Goal: Task Accomplishment & Management: Complete application form

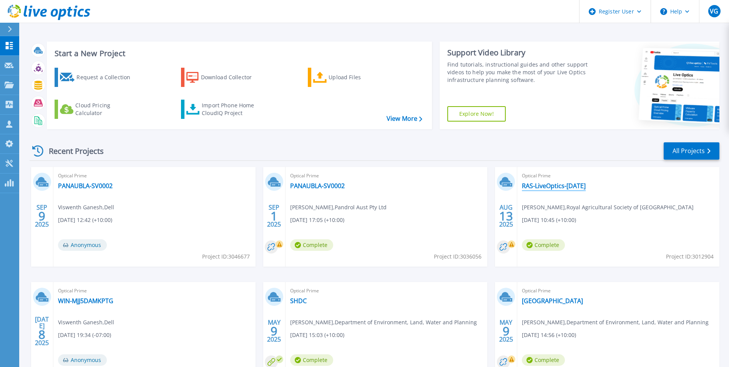
click at [548, 184] on link "RAS-LiveOptics-[DATE]" at bounding box center [554, 186] width 64 height 8
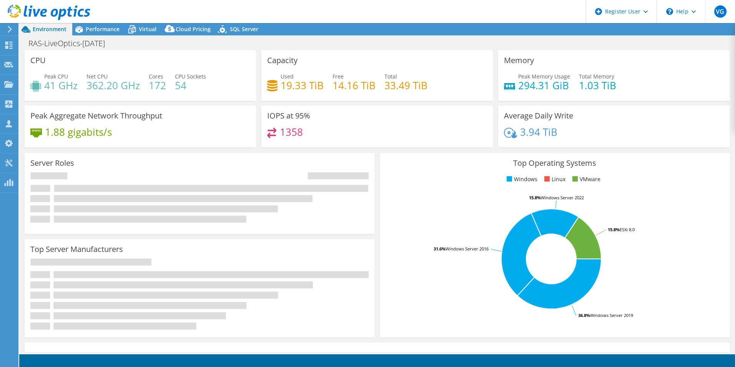
select select "[GEOGRAPHIC_DATA]"
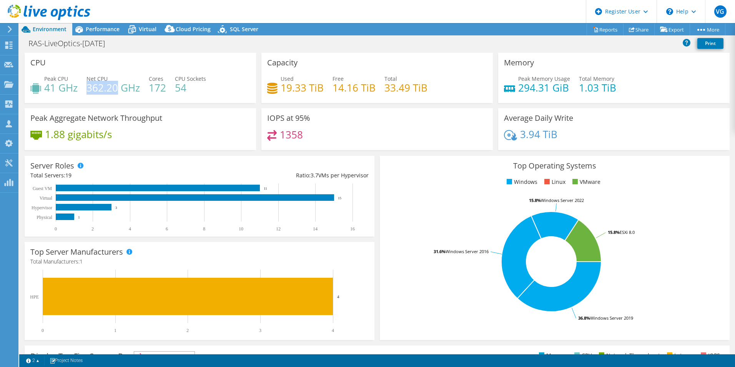
drag, startPoint x: 89, startPoint y: 89, endPoint x: 118, endPoint y: 87, distance: 28.9
click at [118, 87] on h4 "362.20 GHz" at bounding box center [112, 87] width 53 height 8
drag, startPoint x: 118, startPoint y: 87, endPoint x: 54, endPoint y: 91, distance: 63.9
click at [54, 91] on h4 "41 GHz" at bounding box center [60, 87] width 33 height 8
drag, startPoint x: 87, startPoint y: 85, endPoint x: 109, endPoint y: 88, distance: 22.4
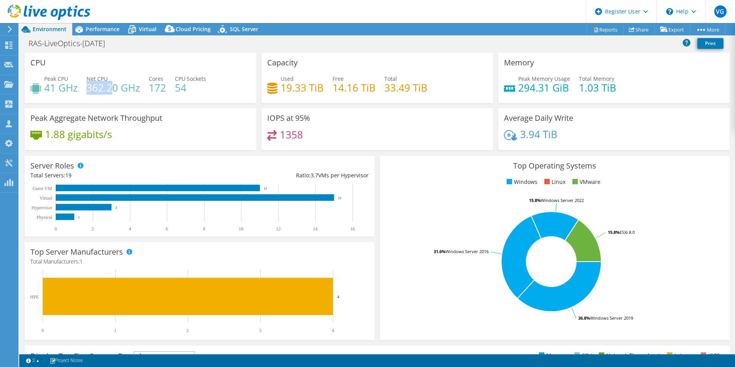
click at [109, 88] on h4 "362.20 GHz" at bounding box center [112, 87] width 53 height 8
drag, startPoint x: 109, startPoint y: 88, endPoint x: 119, endPoint y: 89, distance: 9.7
click at [119, 89] on h4 "362.20 GHz" at bounding box center [112, 87] width 53 height 8
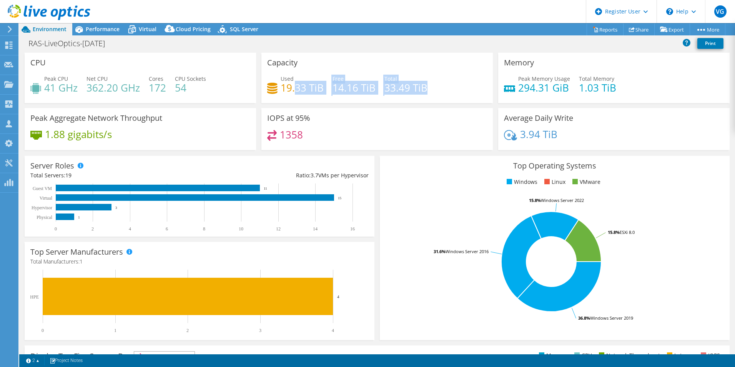
drag, startPoint x: 292, startPoint y: 91, endPoint x: 423, endPoint y: 93, distance: 131.8
click at [423, 93] on div "Used 19.33 TiB Free 14.16 TiB Total 33.49 TiB" at bounding box center [377, 87] width 220 height 25
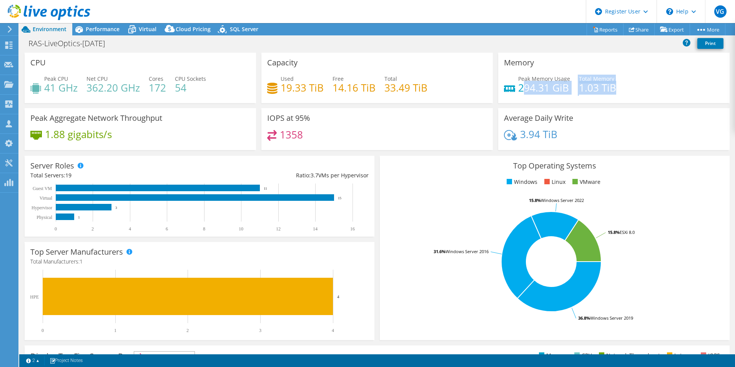
drag, startPoint x: 523, startPoint y: 86, endPoint x: 614, endPoint y: 92, distance: 92.0
click at [614, 92] on div "Peak Memory Usage 294.31 GiB Total Memory 1.03 TiB" at bounding box center [614, 87] width 220 height 25
drag, startPoint x: 272, startPoint y: 136, endPoint x: 334, endPoint y: 139, distance: 62.0
click at [334, 139] on div "1358" at bounding box center [377, 138] width 220 height 17
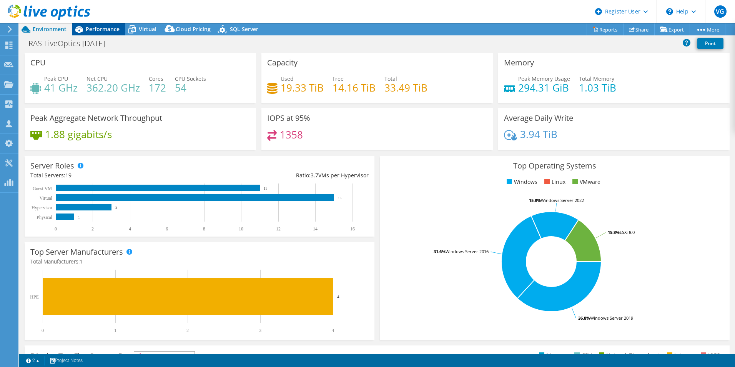
click at [106, 28] on span "Performance" at bounding box center [103, 28] width 34 height 7
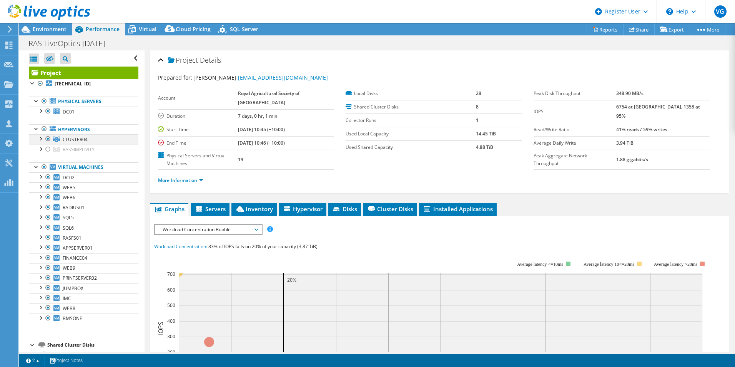
click at [42, 137] on div at bounding box center [41, 138] width 8 height 8
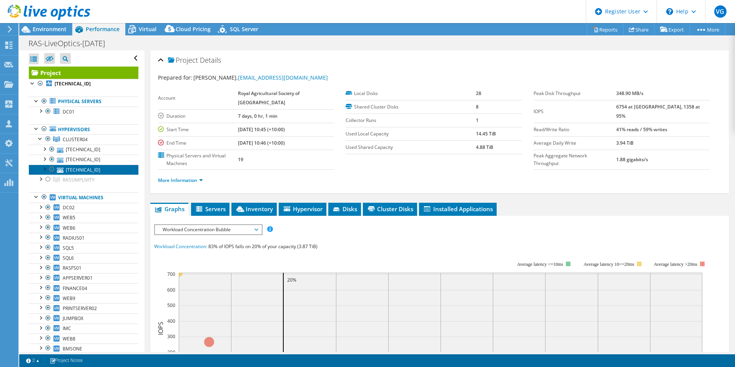
click at [76, 169] on link "10.8.3.11" at bounding box center [84, 169] width 110 height 10
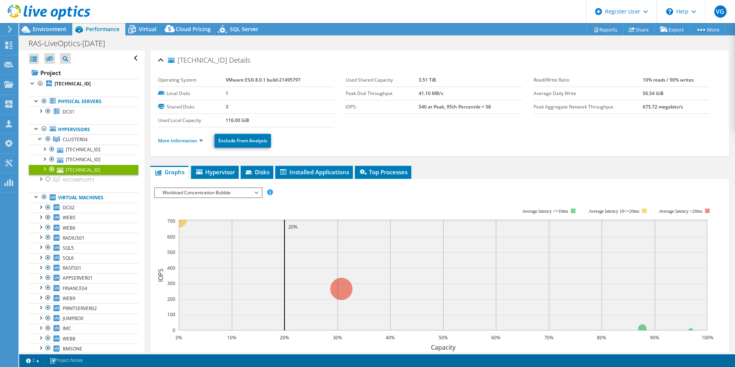
click at [51, 167] on div at bounding box center [52, 168] width 8 height 9
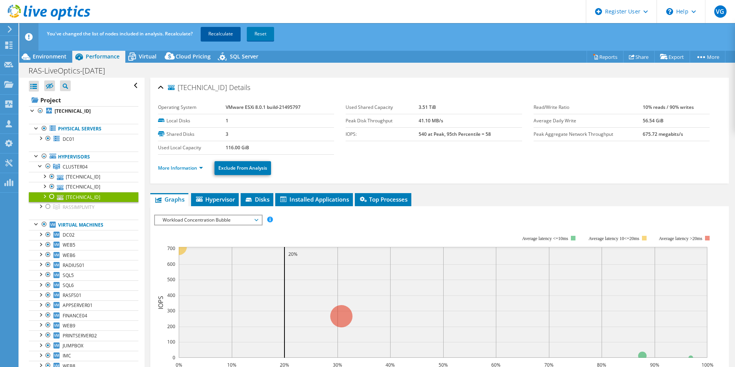
click at [216, 37] on link "Recalculate" at bounding box center [221, 34] width 40 height 14
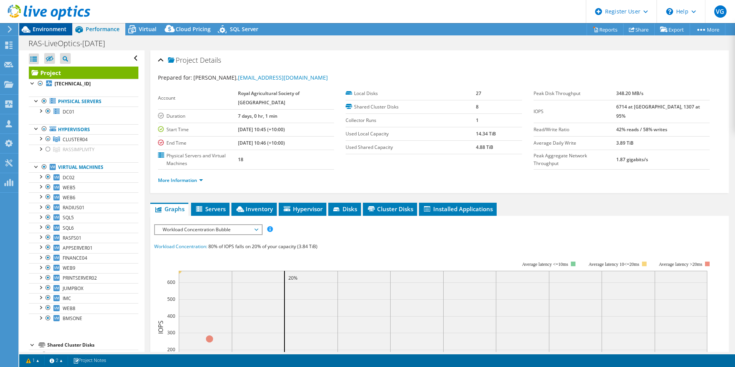
click at [46, 28] on span "Environment" at bounding box center [50, 28] width 34 height 7
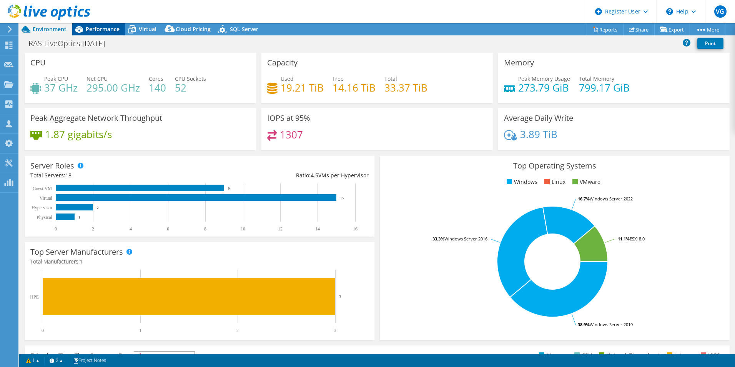
click at [99, 28] on span "Performance" at bounding box center [103, 28] width 34 height 7
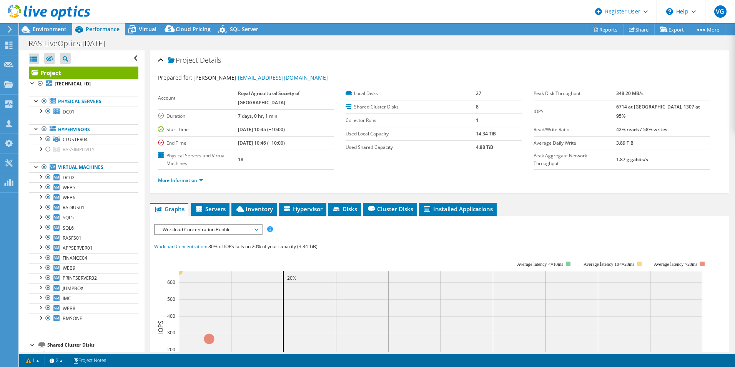
click at [230, 225] on span "Workload Concentration Bubble" at bounding box center [208, 229] width 99 height 9
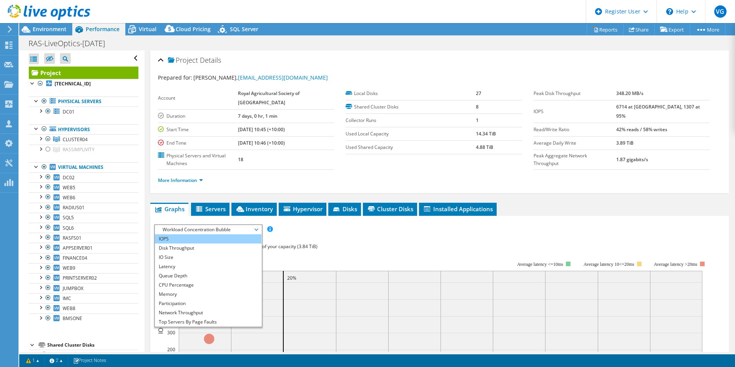
click at [199, 234] on li "IOPS" at bounding box center [208, 238] width 106 height 9
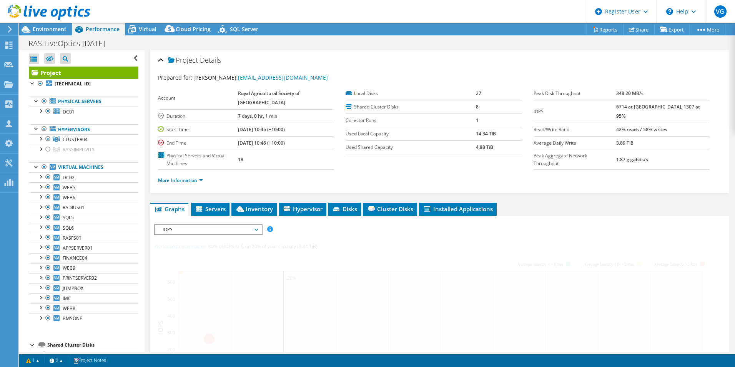
click at [238, 225] on span "IOPS" at bounding box center [208, 229] width 99 height 9
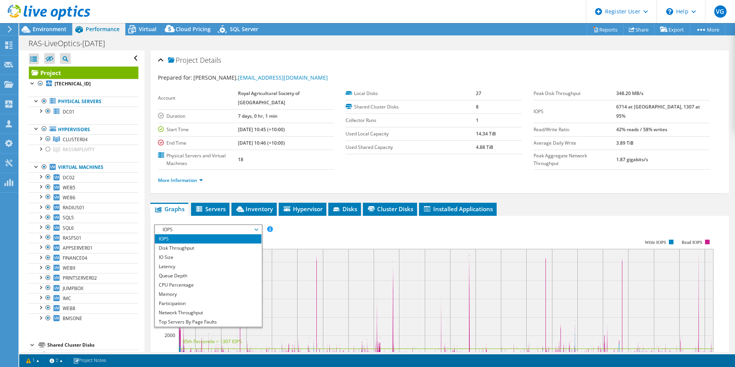
click at [320, 229] on rect at bounding box center [433, 306] width 559 height 154
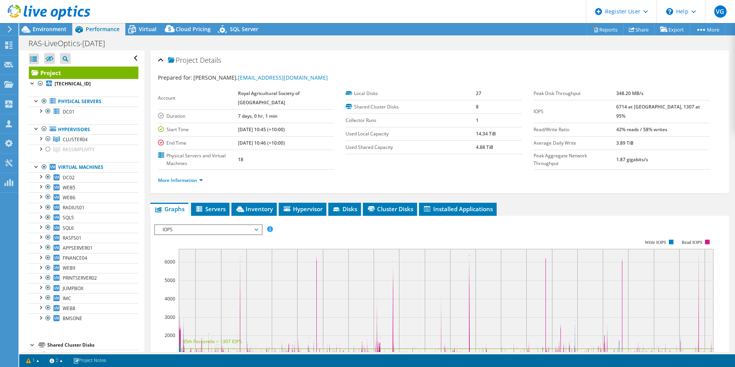
scroll to position [154, 0]
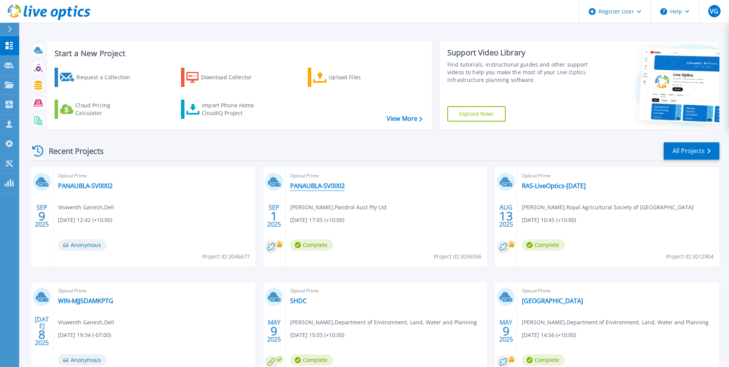
click at [334, 185] on link "PANAUBLA-SV0002" at bounding box center [317, 186] width 55 height 8
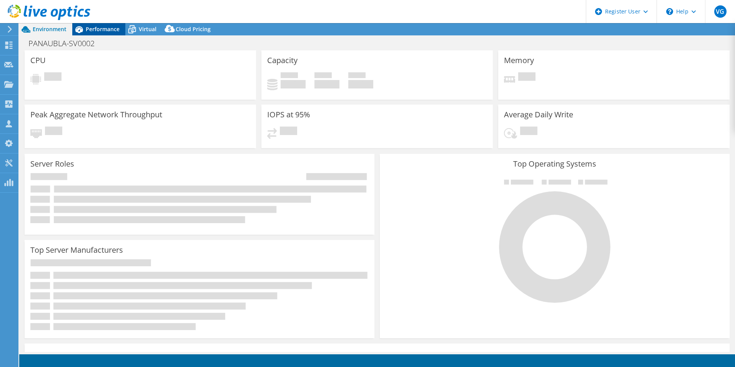
click at [103, 32] on span "Performance" at bounding box center [103, 28] width 34 height 7
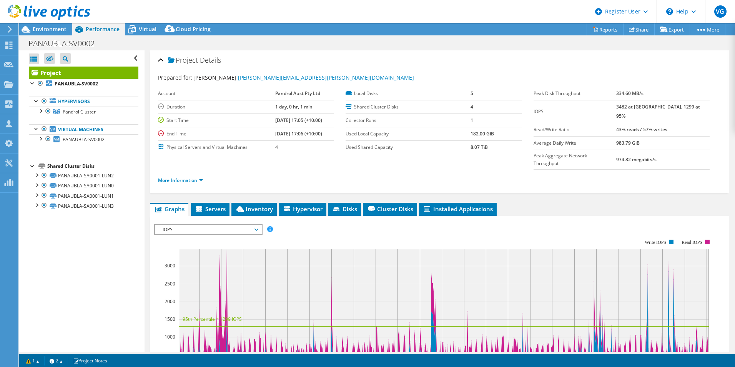
click at [362, 229] on rect at bounding box center [433, 306] width 559 height 154
drag, startPoint x: 264, startPoint y: 108, endPoint x: 308, endPoint y: 107, distance: 43.4
click at [308, 107] on tr "Duration 1 day, 0 hr, 1 min" at bounding box center [246, 106] width 176 height 13
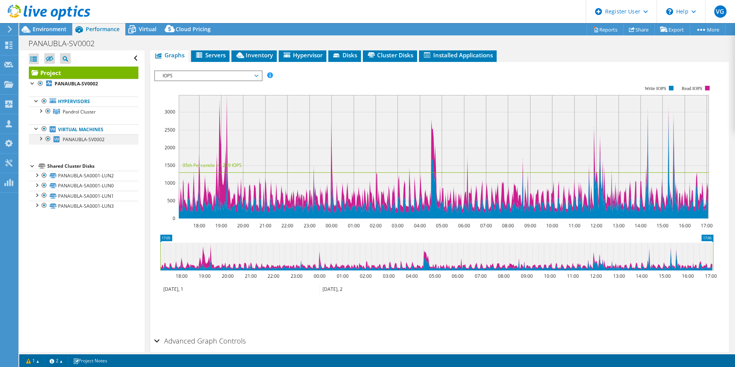
click at [42, 139] on div at bounding box center [41, 138] width 8 height 8
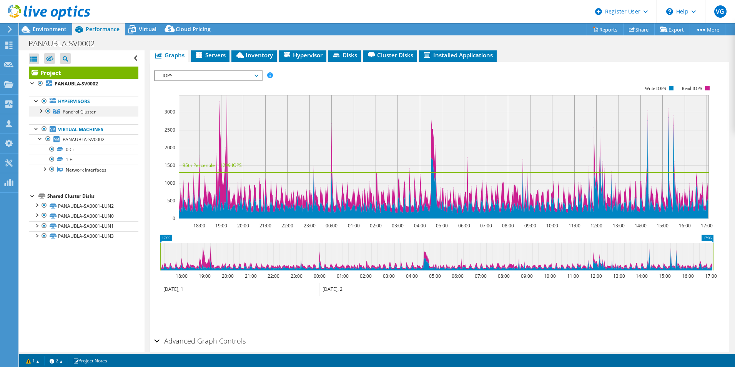
click at [38, 109] on div at bounding box center [41, 110] width 8 height 8
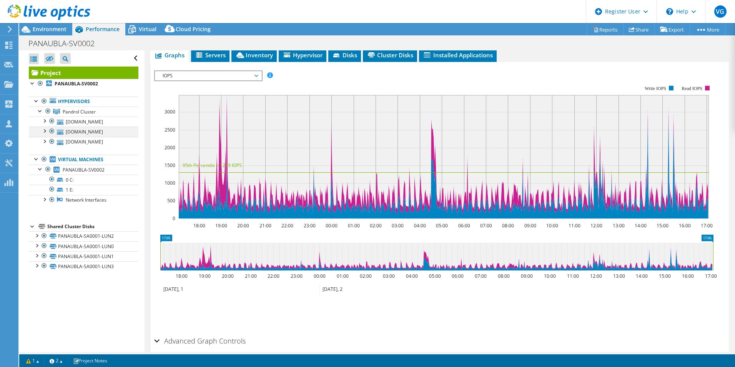
click at [53, 131] on div at bounding box center [52, 130] width 8 height 9
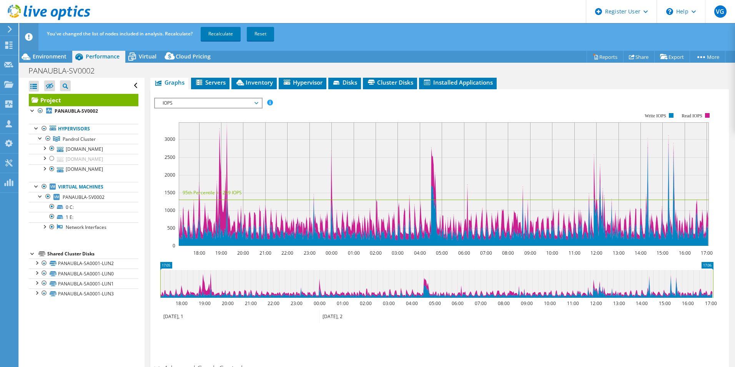
scroll to position [0, 0]
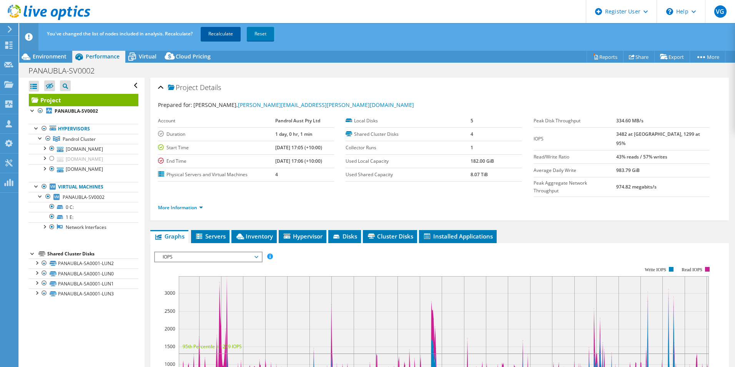
click at [225, 36] on link "Recalculate" at bounding box center [221, 34] width 40 height 14
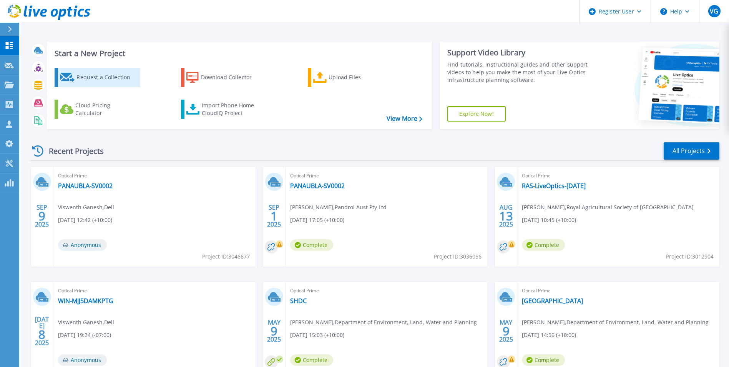
click at [100, 77] on div "Request a Collection" at bounding box center [106, 77] width 61 height 15
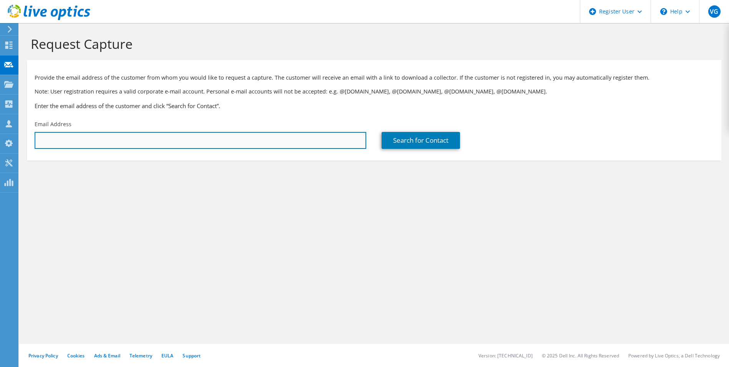
drag, startPoint x: 258, startPoint y: 143, endPoint x: 273, endPoint y: 141, distance: 15.4
click at [258, 143] on input "text" at bounding box center [201, 140] width 332 height 17
paste input "mbe.mhaji@cma-cgm.com"
type input "mbe.mhaji@cma-cgm.com"
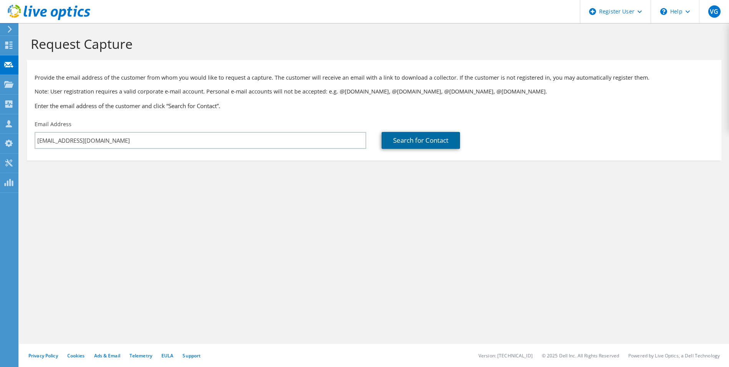
click at [419, 141] on link "Search for Contact" at bounding box center [421, 140] width 78 height 17
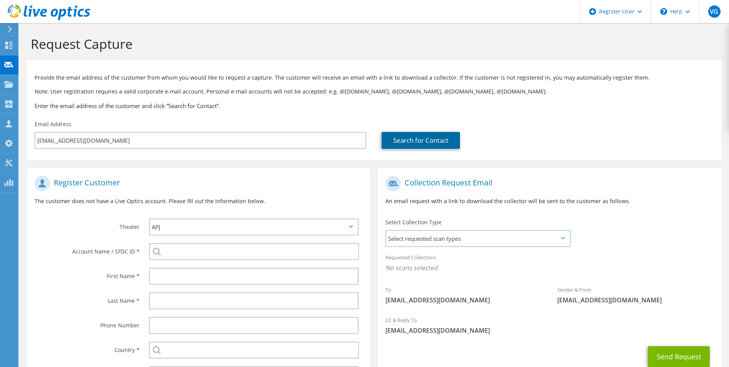
scroll to position [70, 0]
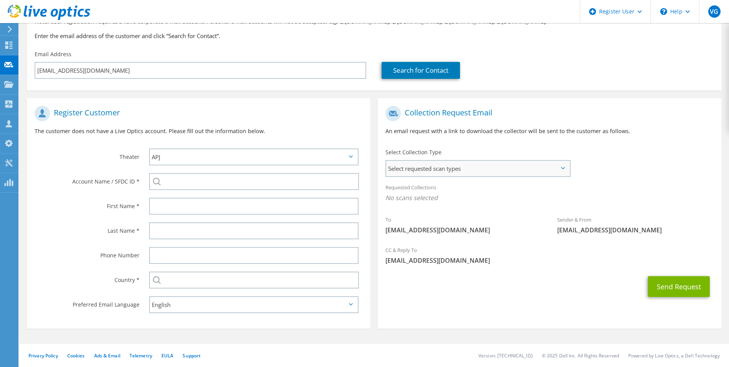
click at [466, 168] on span "Select requested scan types" at bounding box center [477, 168] width 183 height 15
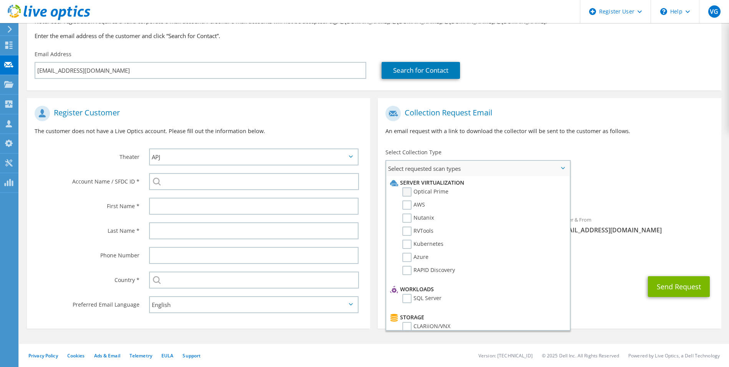
click at [405, 195] on label "Optical Prime" at bounding box center [425, 191] width 46 height 9
click at [0, 0] on input "Optical Prime" at bounding box center [0, 0] width 0 height 0
click at [630, 154] on div "To mbe.mhaji@cma-cgm.com Sender & From liveoptics@liveoptics.com" at bounding box center [549, 173] width 343 height 142
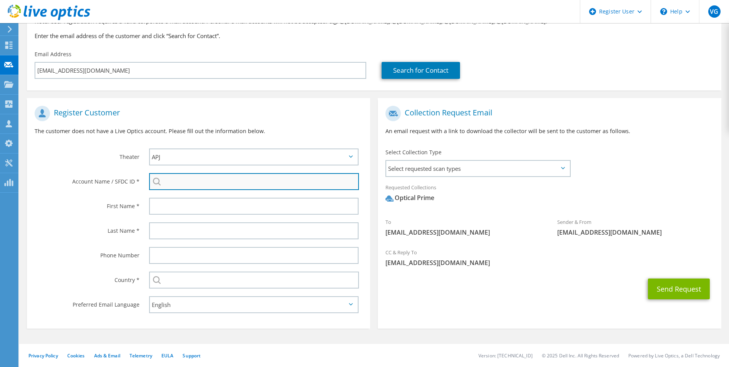
click at [191, 181] on input "search" at bounding box center [254, 181] width 210 height 17
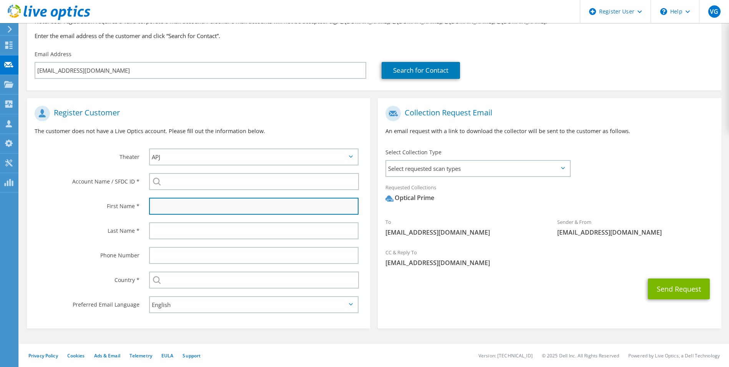
click at [166, 207] on input "text" at bounding box center [254, 206] width 210 height 17
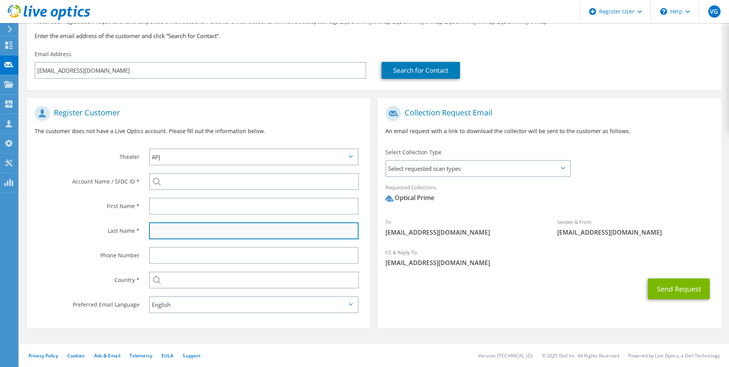
click at [149, 231] on input "text" at bounding box center [254, 230] width 210 height 17
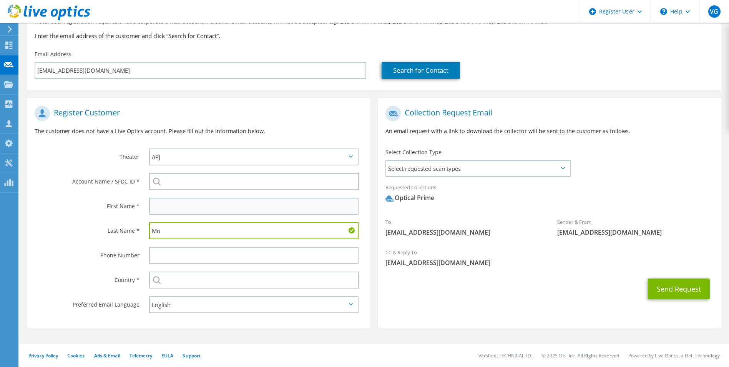
type input "Mo"
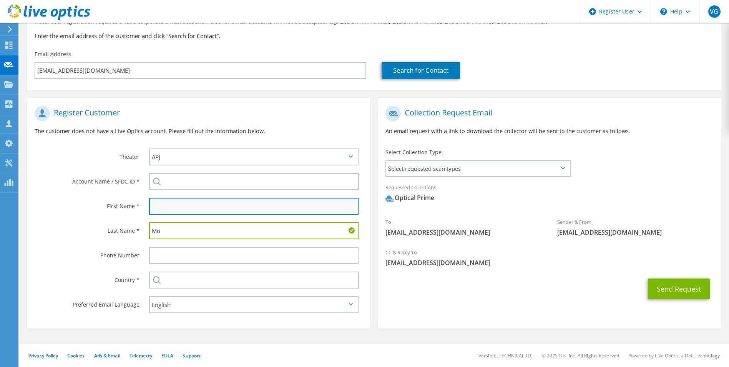
click at [191, 206] on input "text" at bounding box center [254, 206] width 210 height 17
type input "Morris"
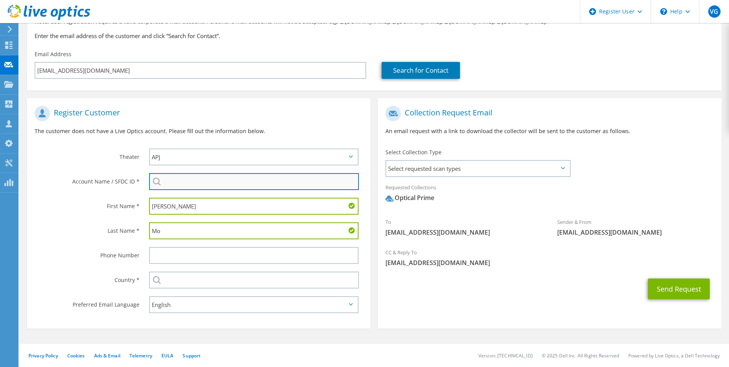
click at [173, 186] on input "search" at bounding box center [254, 181] width 210 height 17
paste input "29945006"
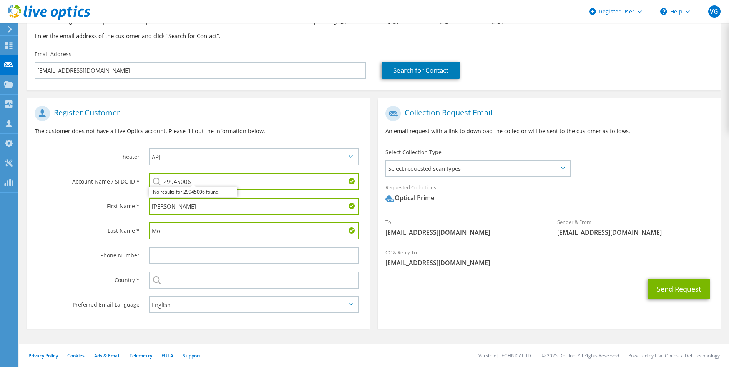
type input "29945006"
click at [180, 230] on input "Mo" at bounding box center [254, 230] width 210 height 17
drag, startPoint x: 186, startPoint y: 230, endPoint x: 68, endPoint y: 225, distance: 118.5
click at [67, 224] on div "Last Name * Mo" at bounding box center [198, 230] width 343 height 25
type input "Haji"
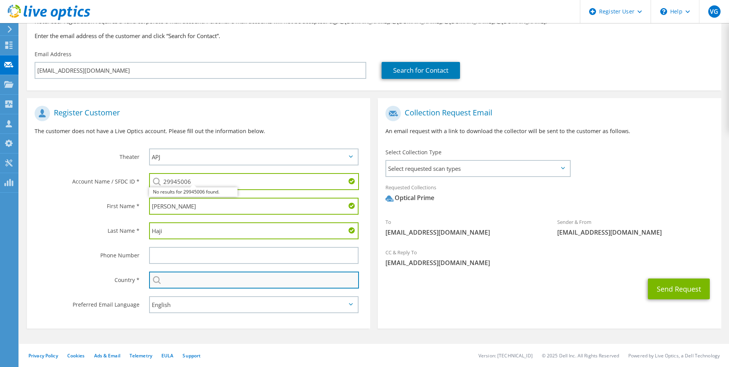
click at [178, 277] on input "text" at bounding box center [254, 279] width 210 height 17
type input "[GEOGRAPHIC_DATA]"
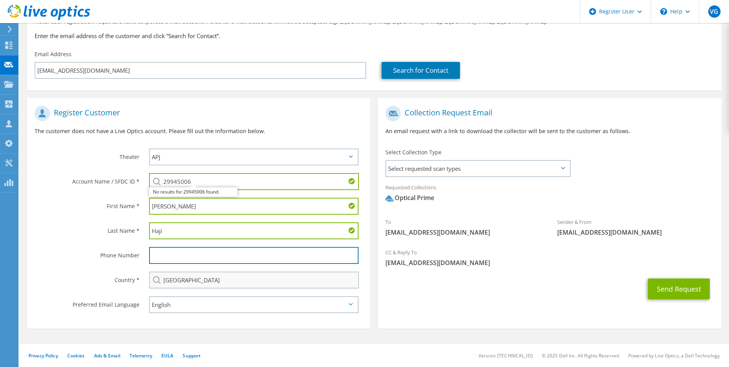
type input "0429591804"
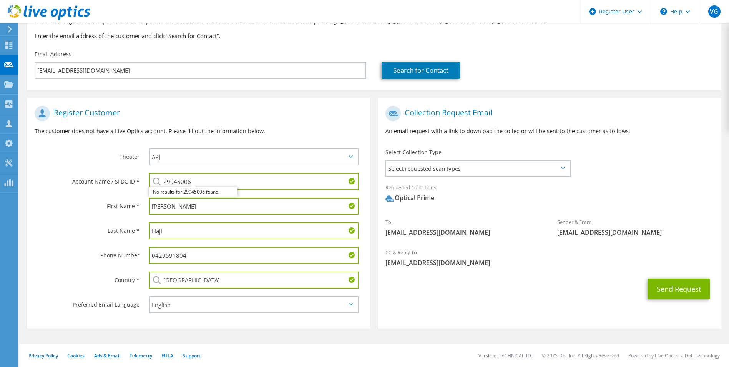
drag, startPoint x: 210, startPoint y: 260, endPoint x: -22, endPoint y: 250, distance: 232.3
click at [0, 250] on html "VG Dell User Viswenth Ganesh Viswenth.Ganesh@dell.com Dell My Profile Log Out \…" at bounding box center [364, 113] width 729 height 367
click at [45, 245] on div "Phone Number" at bounding box center [84, 255] width 115 height 24
click at [667, 286] on button "Send Request" at bounding box center [679, 288] width 62 height 21
